Goal: Consume media (video, audio): Consume media (video, audio)

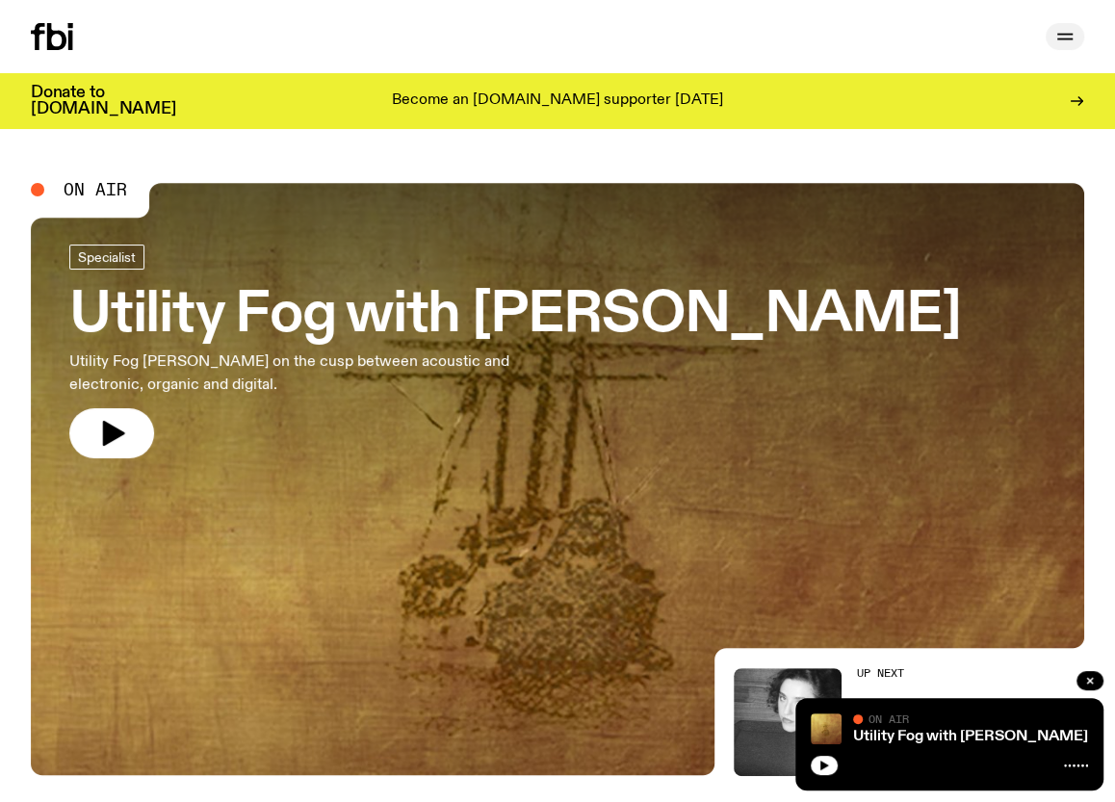
click at [1071, 44] on icon "button" at bounding box center [1065, 36] width 23 height 23
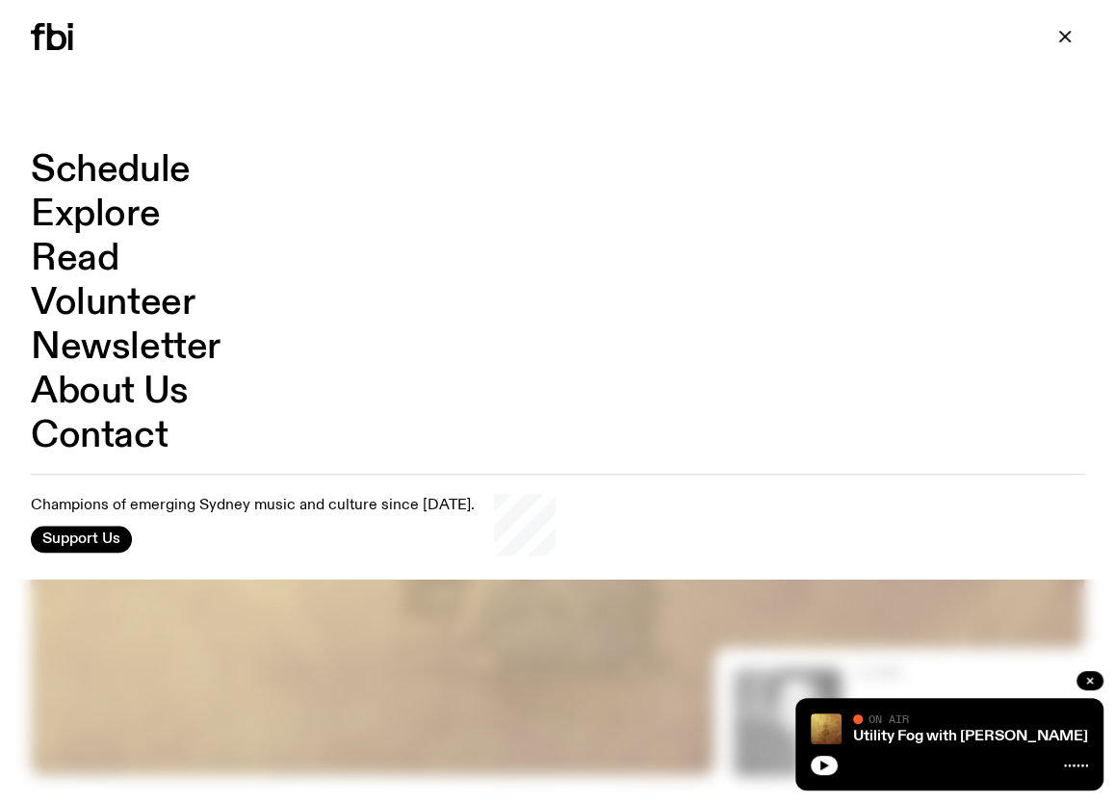
click at [97, 220] on link "Explore" at bounding box center [95, 214] width 129 height 37
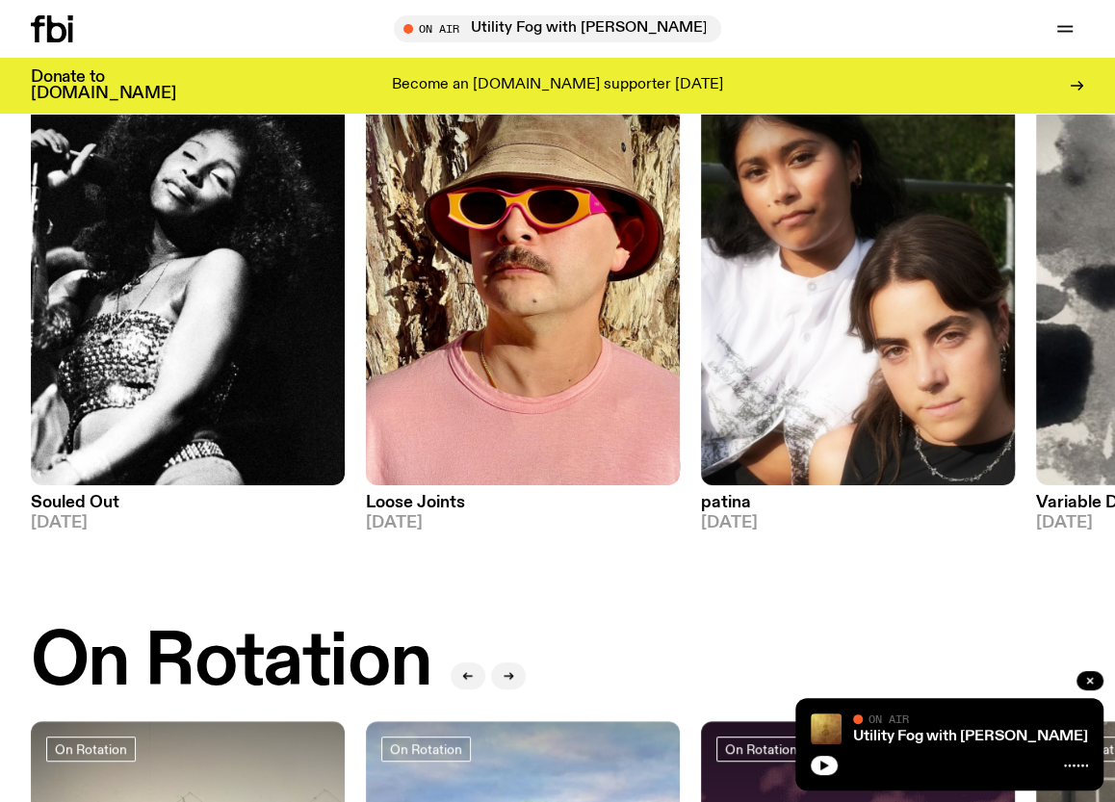
scroll to position [303, 0]
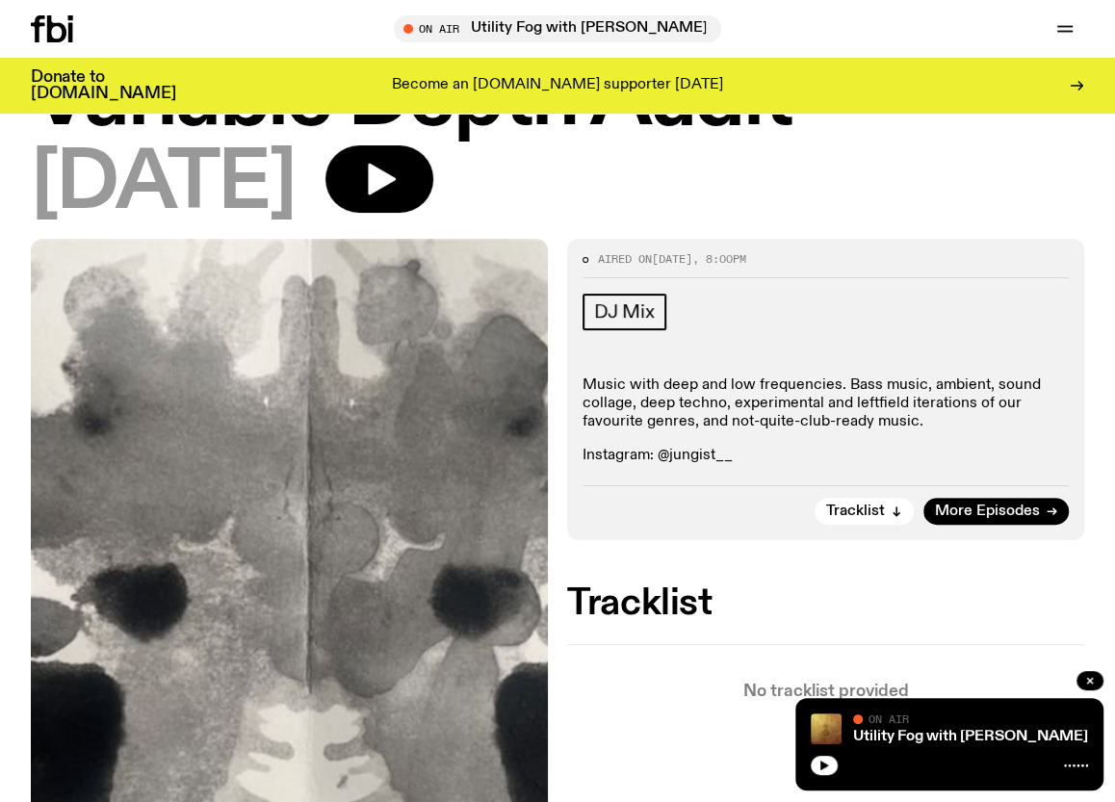
scroll to position [212, 0]
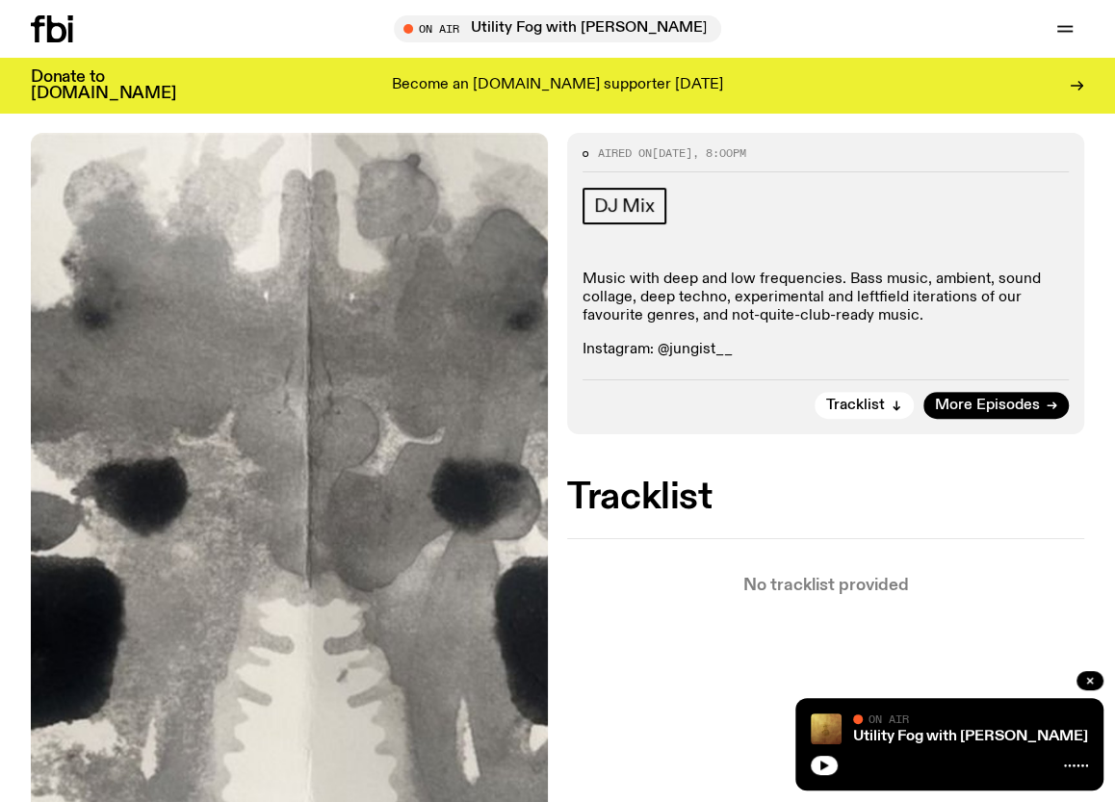
click at [858, 398] on button "Tracklist" at bounding box center [864, 405] width 99 height 27
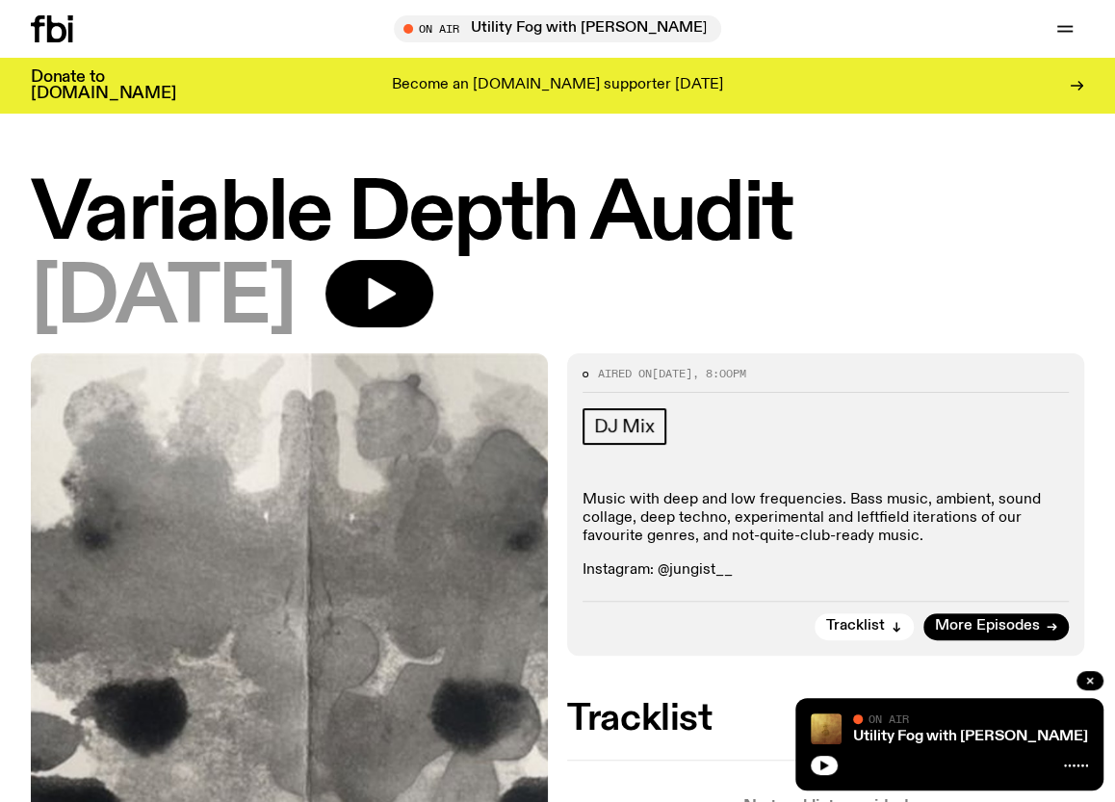
scroll to position [106, 0]
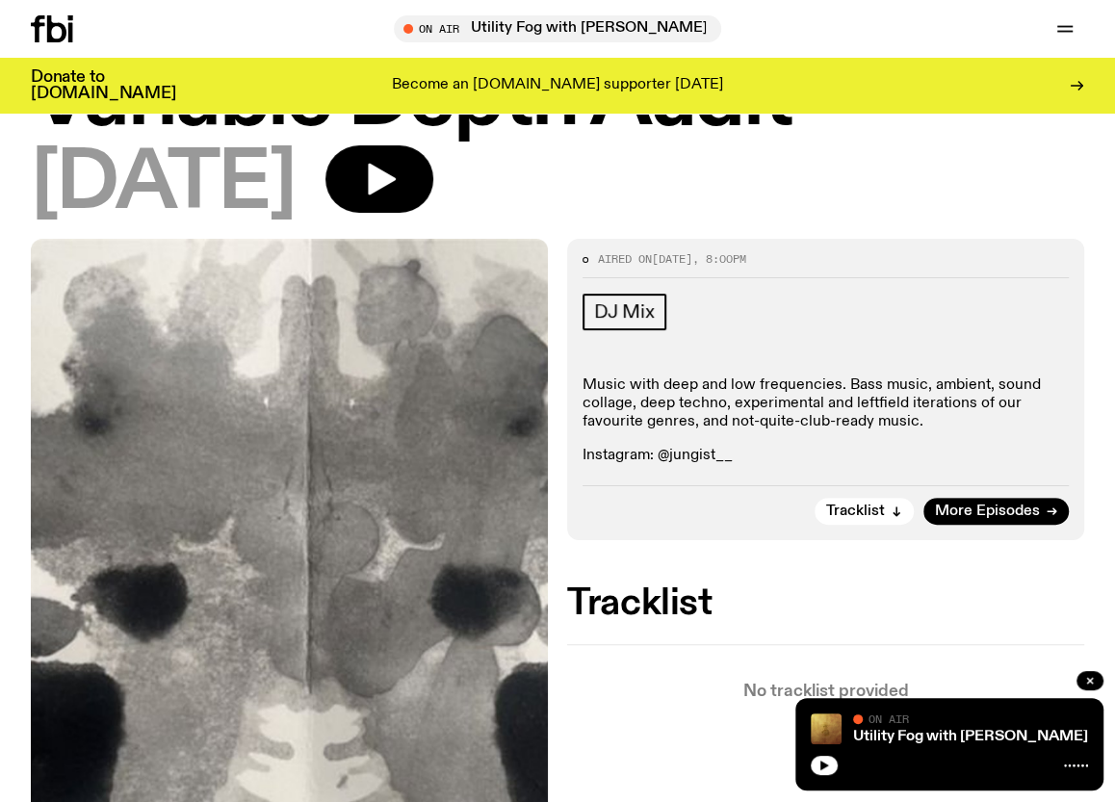
drag, startPoint x: 656, startPoint y: 263, endPoint x: 707, endPoint y: 261, distance: 51.1
click at [707, 261] on span "Aired on [DATE] 8:00pm" at bounding box center [672, 259] width 148 height 11
click at [712, 287] on div "Aired on [DATE] 8:00pm DJ Mix Music with deep and low frequencies. Bass music, …" at bounding box center [825, 389] width 517 height 301
click at [745, 562] on div "Aired on [DATE] 8:00pm DJ Mix Music with deep and low frequencies. Bass music, …" at bounding box center [557, 630] width 1115 height 782
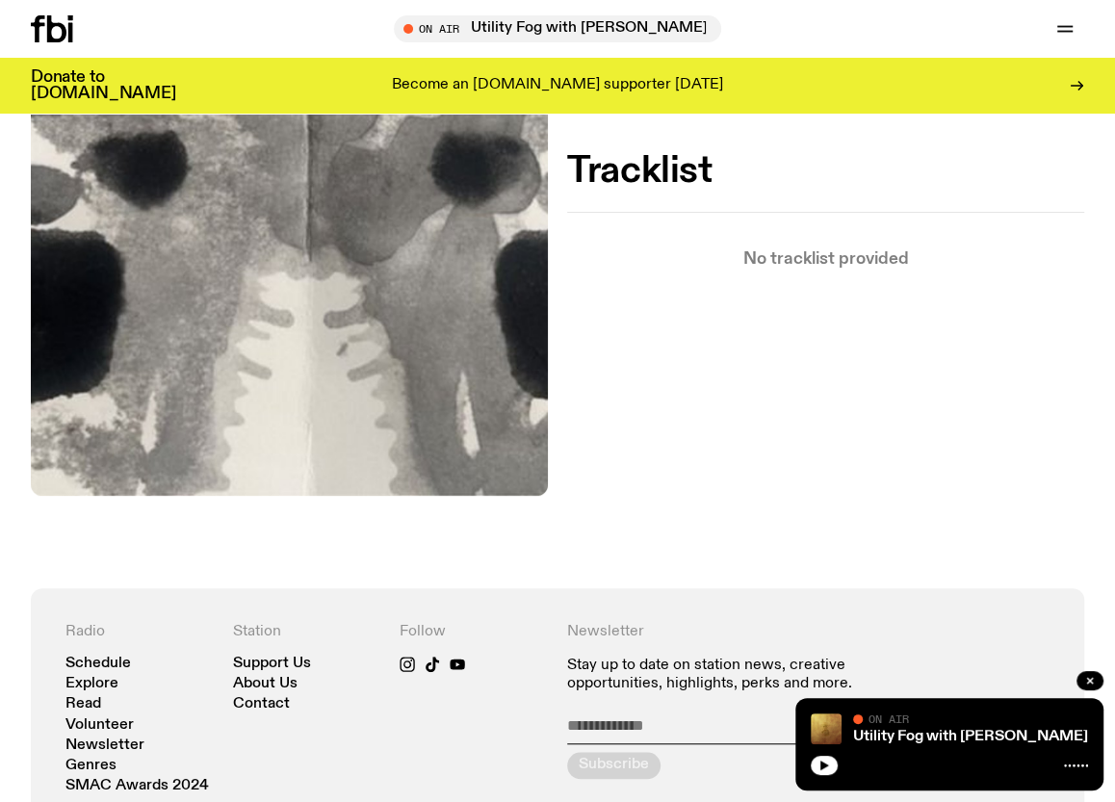
scroll to position [115, 0]
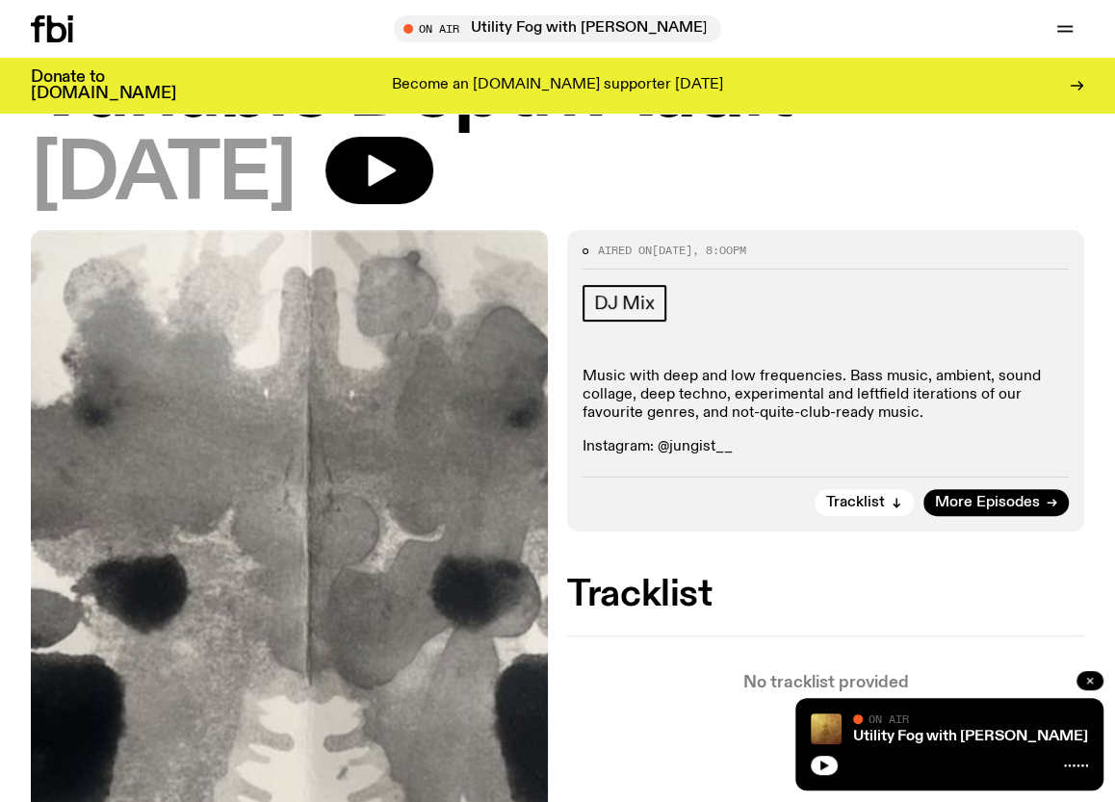
click at [1093, 678] on icon "button" at bounding box center [1090, 681] width 12 height 12
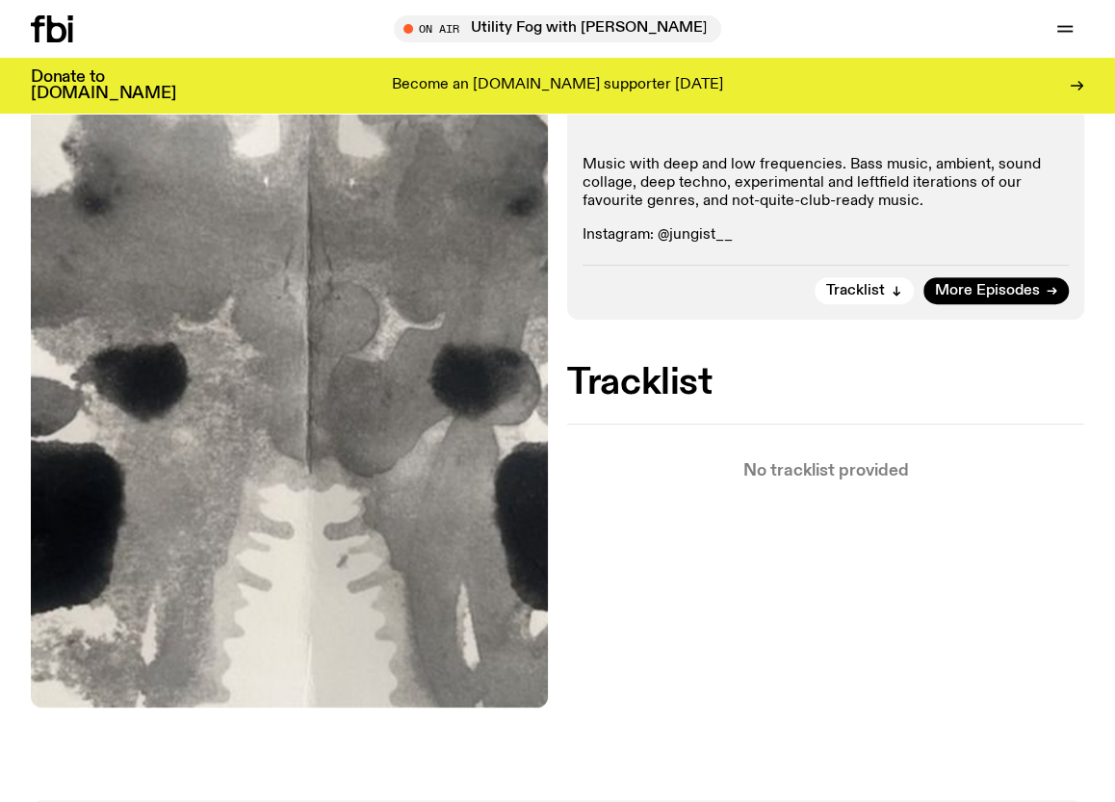
scroll to position [0, 0]
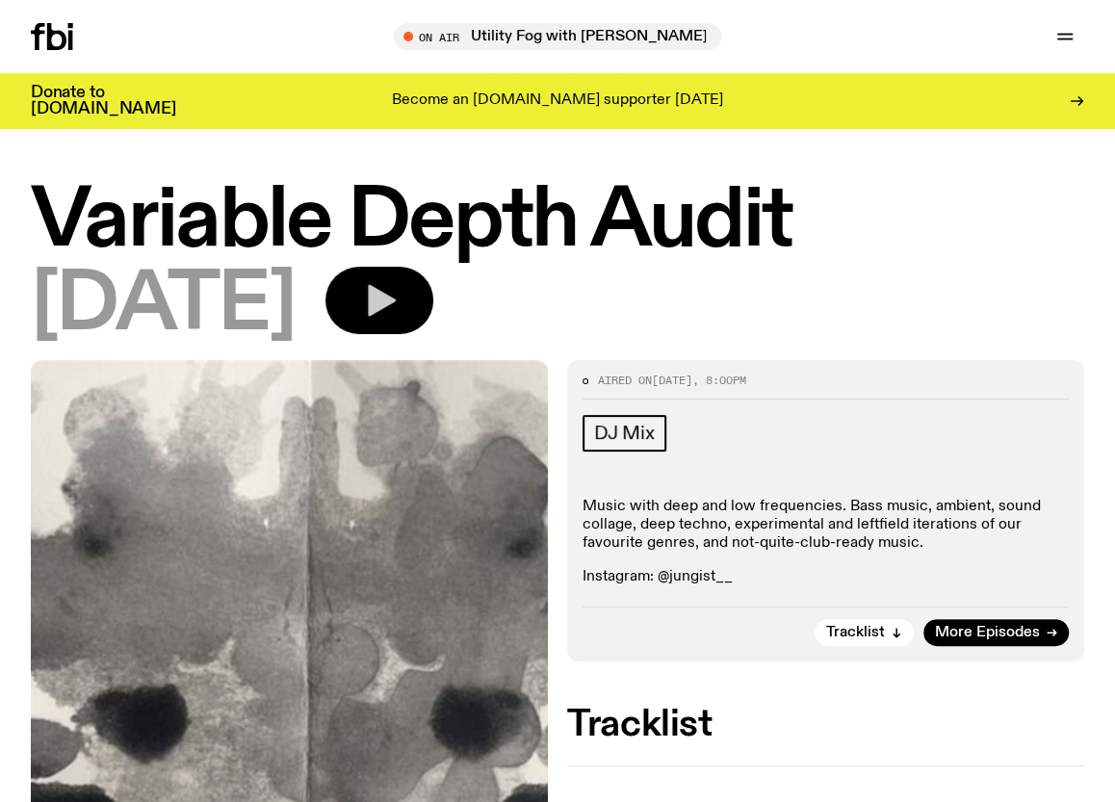
click at [399, 308] on icon "button" at bounding box center [379, 300] width 39 height 39
